Goal: Task Accomplishment & Management: Manage account settings

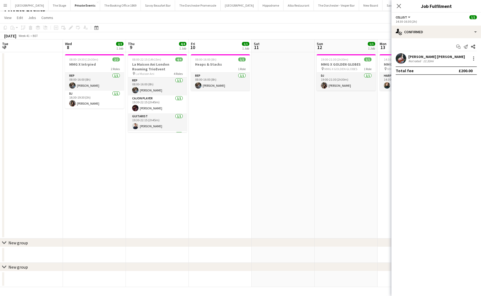
scroll to position [0, 176]
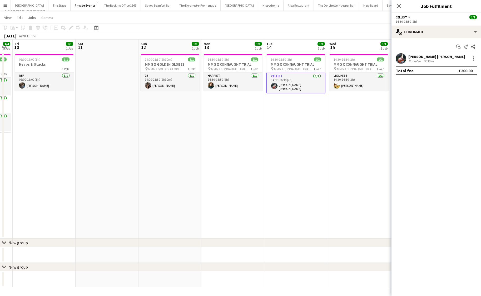
click at [195, 176] on app-date-cell "19:00-21:30 (2h30m) 1/1 MMG X GOLDEN GLOBES pin MMG X GOLDEN GLOBES 1 Role DJ […" at bounding box center [169, 145] width 63 height 186
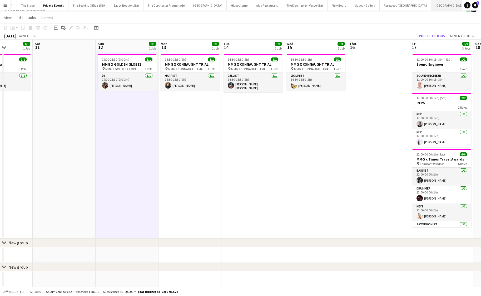
scroll to position [0, 30]
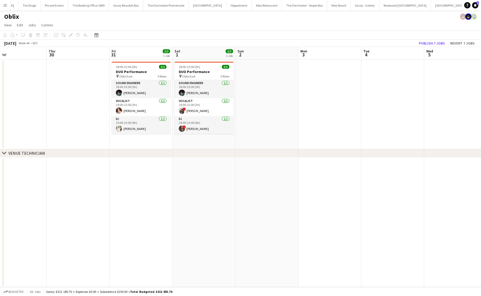
scroll to position [0, 214]
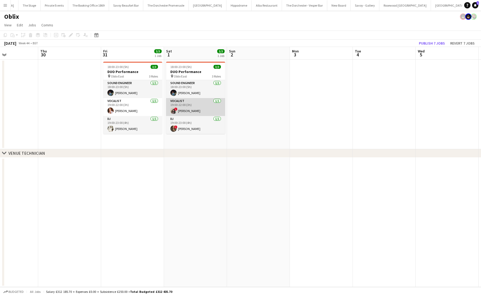
click at [201, 109] on app-card-role "Vocalist [DATE] 19:00-22:00 (3h) ! [PERSON_NAME]" at bounding box center [195, 107] width 59 height 18
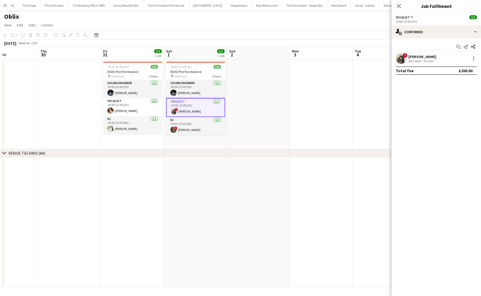
click at [191, 144] on app-date-cell "18:00-23:00 (5h) 3/3 DUO Performance pin Oblix East 3 Roles Sound Engineer [DAT…" at bounding box center [195, 104] width 63 height 90
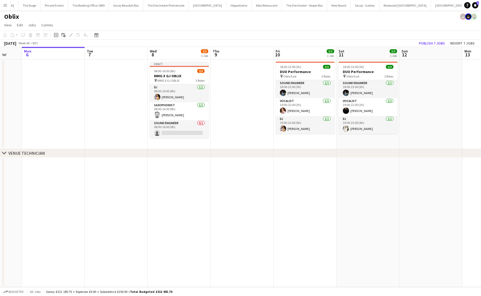
scroll to position [0, 160]
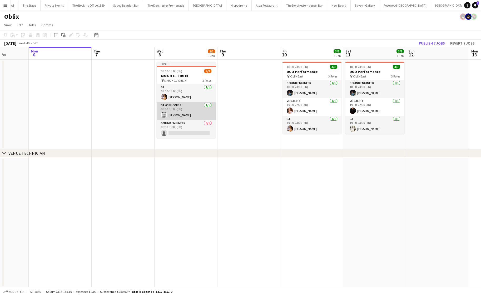
click at [167, 115] on app-card-role "Saxophonist [DATE] 08:00-16:00 (8h) [PERSON_NAME]" at bounding box center [186, 111] width 59 height 18
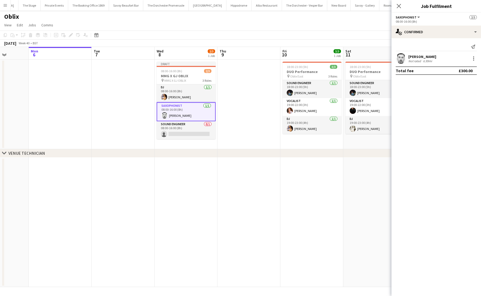
click at [132, 125] on app-date-cell at bounding box center [123, 104] width 63 height 90
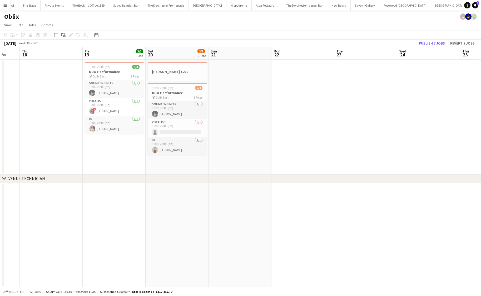
scroll to position [0, 107]
click at [160, 72] on h3 "[PERSON_NAME] £200" at bounding box center [176, 71] width 59 height 5
click at [167, 164] on app-date-cell "[PERSON_NAME] £200 18:00-23:00 (5h) 2/3 DUO Performance pin Oblix East 3 Roles …" at bounding box center [176, 116] width 63 height 115
